Goal: Task Accomplishment & Management: Manage account settings

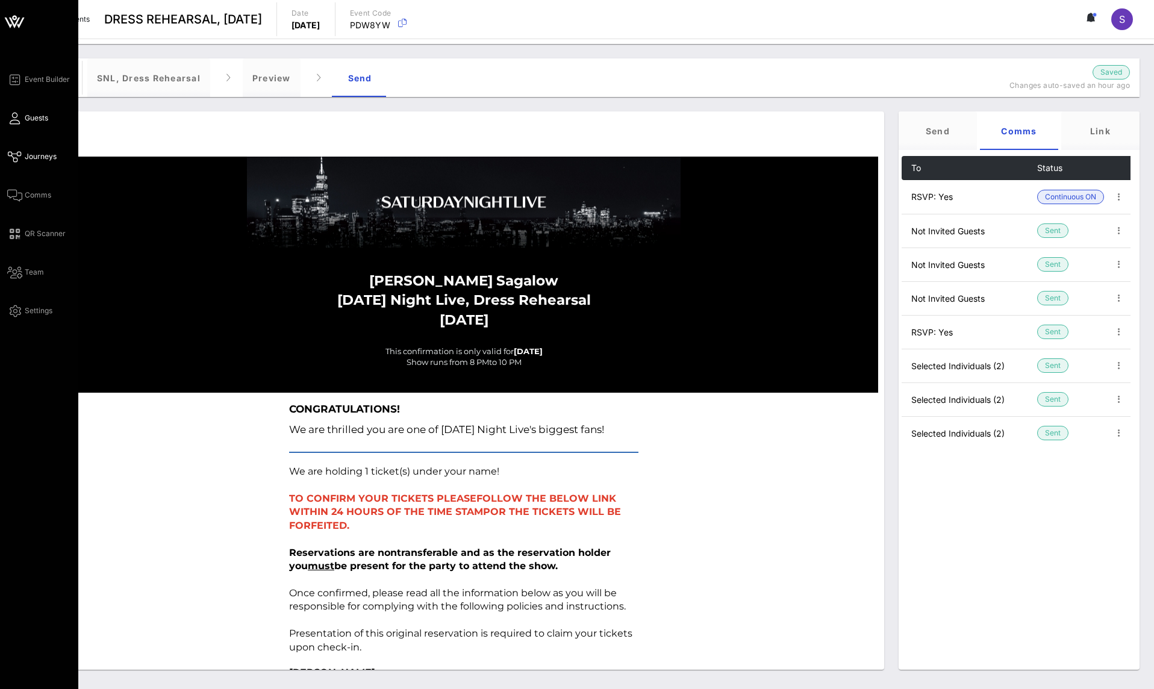
click at [11, 117] on icon at bounding box center [14, 118] width 15 height 2
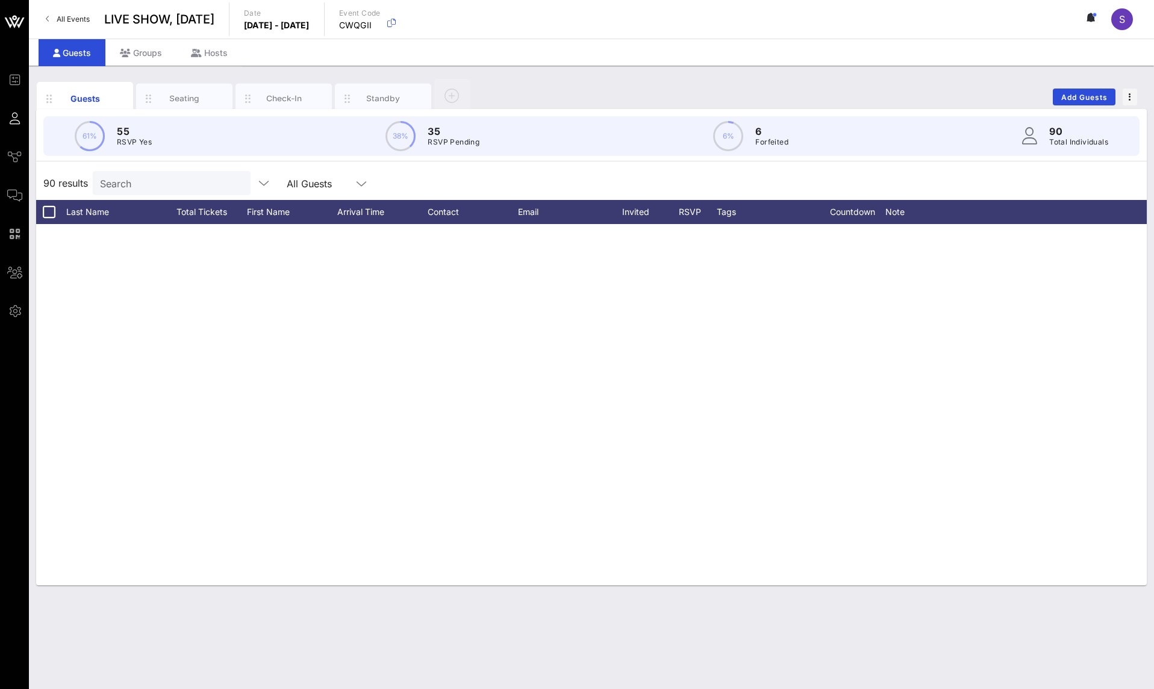
scroll to position [2675, 0]
